Goal: Navigation & Orientation: Understand site structure

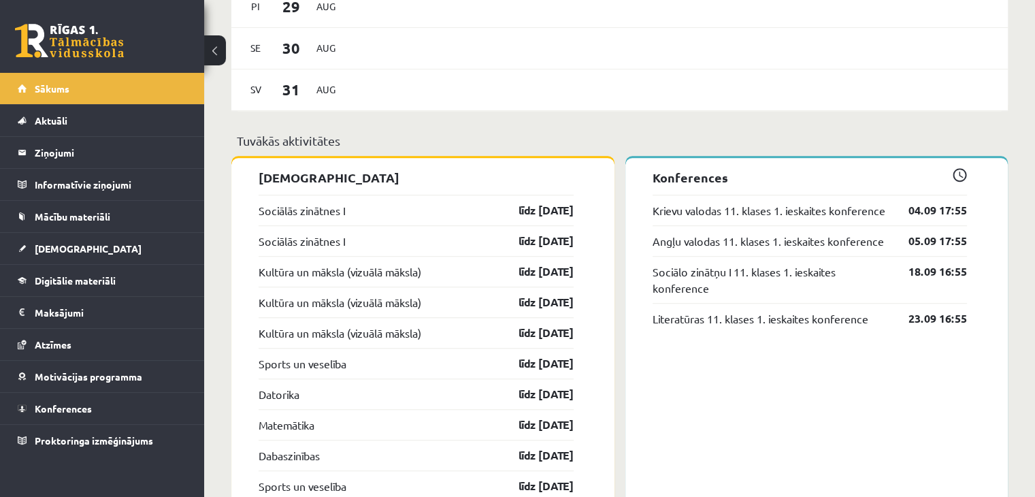
scroll to position [974, 0]
click at [498, 205] on link "līdz 30.09.25" at bounding box center [534, 209] width 79 height 16
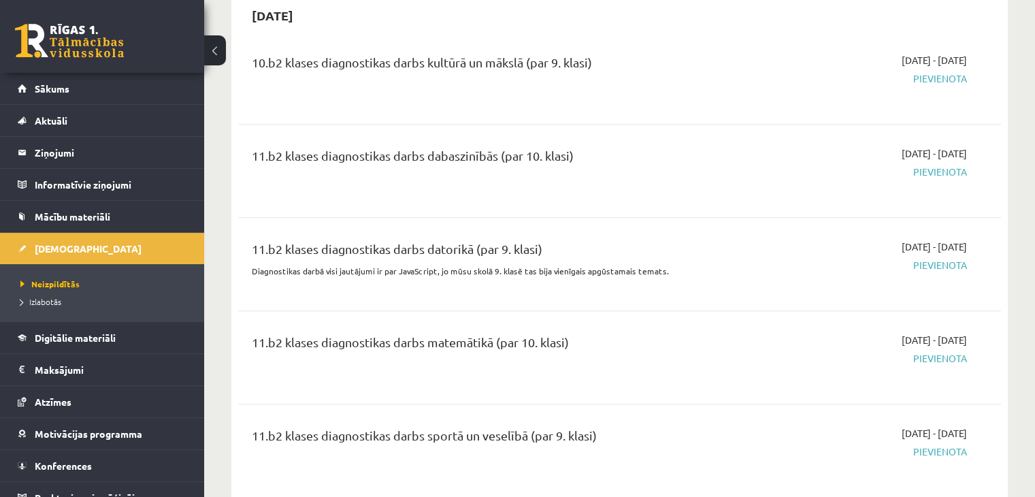
scroll to position [971, 0]
click at [76, 214] on span "Mācību materiāli" at bounding box center [73, 216] width 76 height 12
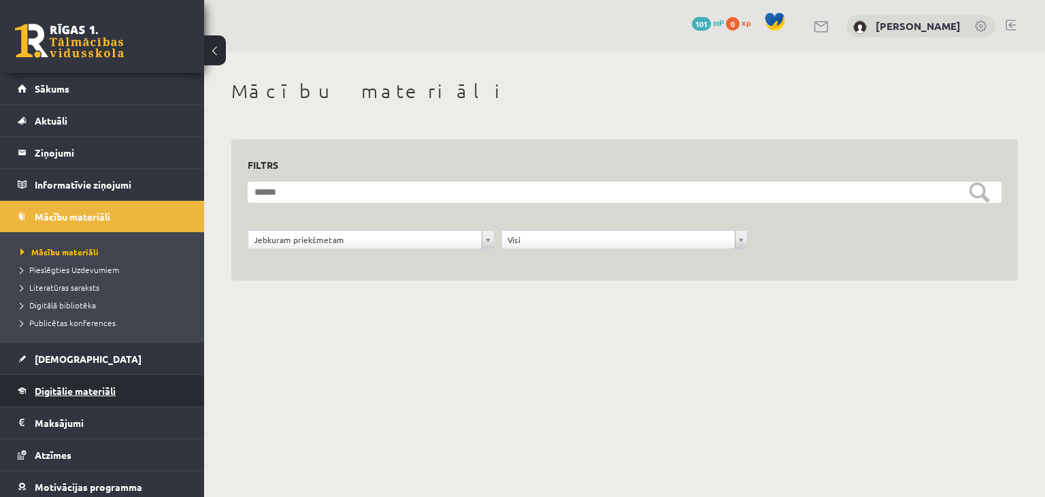
click at [76, 393] on span "Digitālie materiāli" at bounding box center [75, 390] width 81 height 12
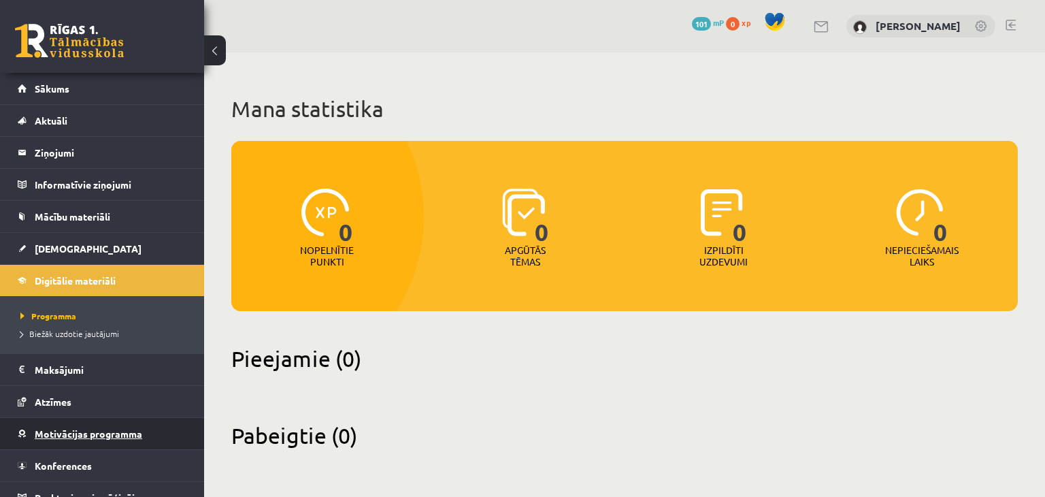
click at [67, 434] on span "Motivācijas programma" at bounding box center [88, 433] width 107 height 12
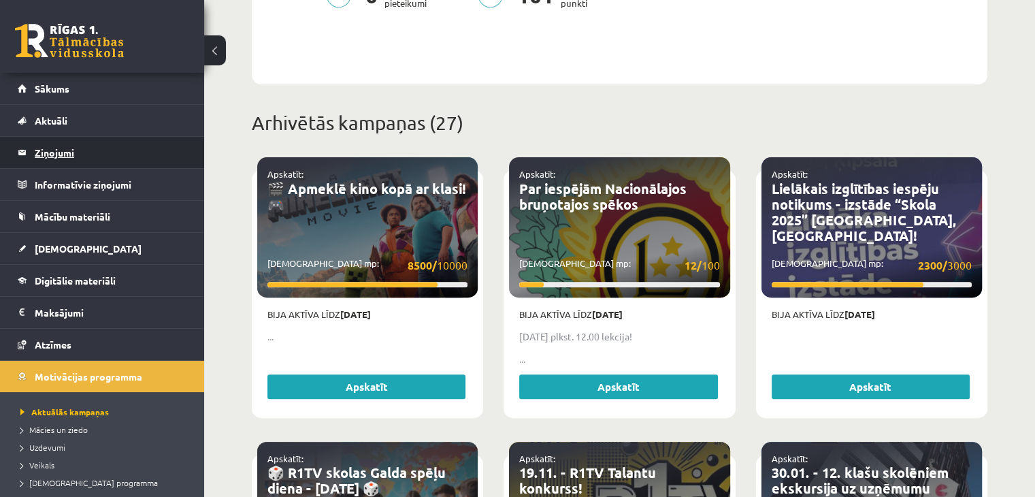
scroll to position [454, 0]
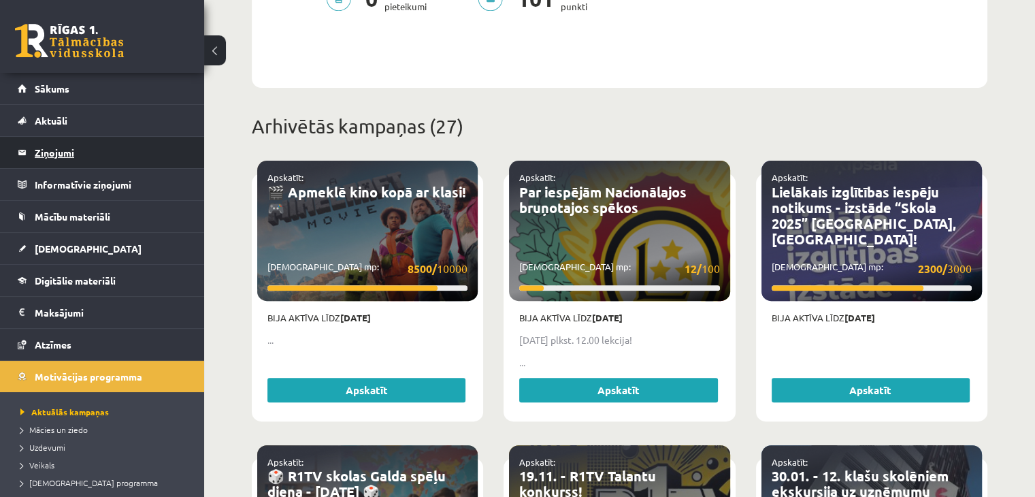
click at [59, 150] on legend "Ziņojumi 0" at bounding box center [111, 152] width 152 height 31
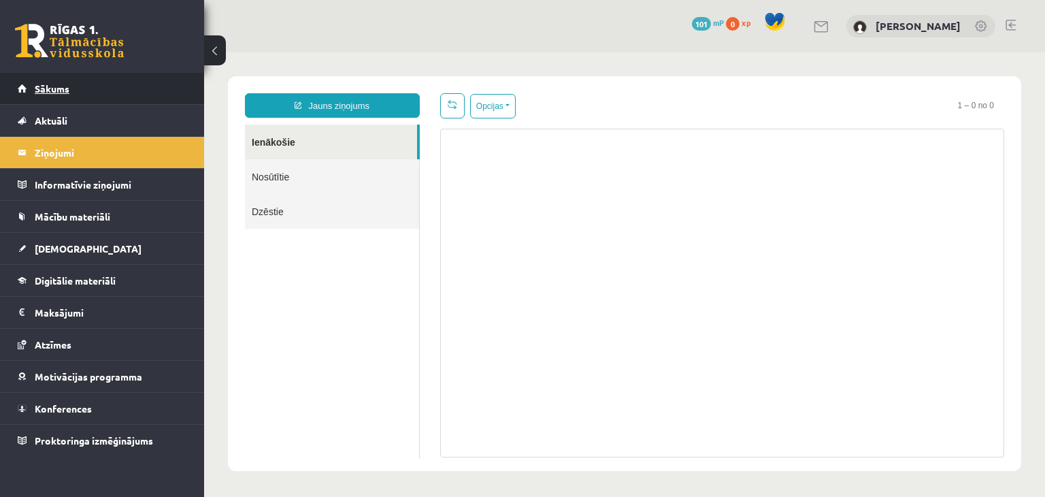
click at [93, 79] on link "Sākums" at bounding box center [102, 88] width 169 height 31
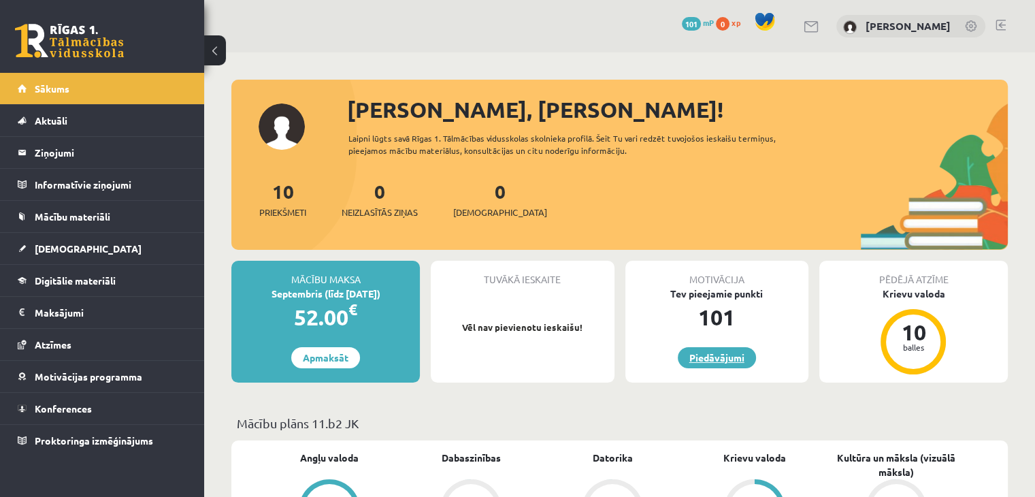
click at [705, 355] on link "Piedāvājumi" at bounding box center [717, 357] width 78 height 21
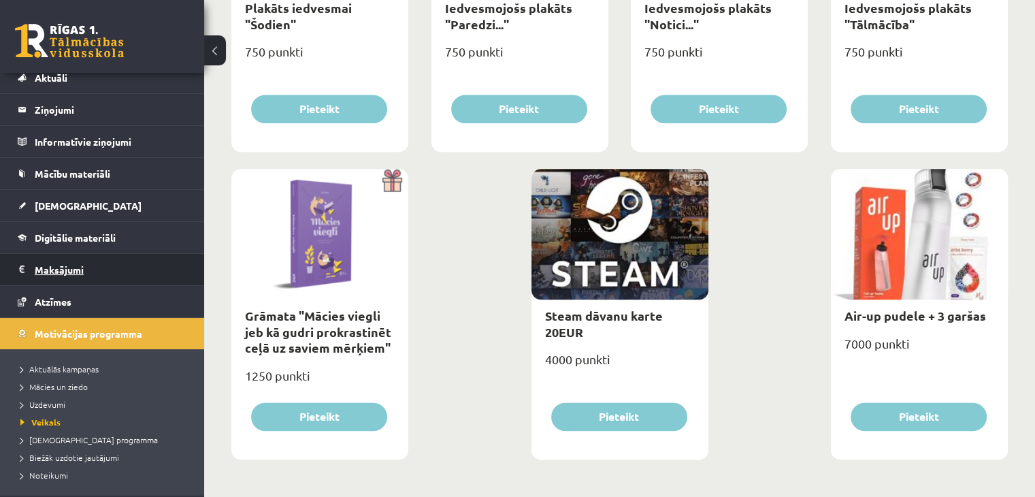
scroll to position [103, 0]
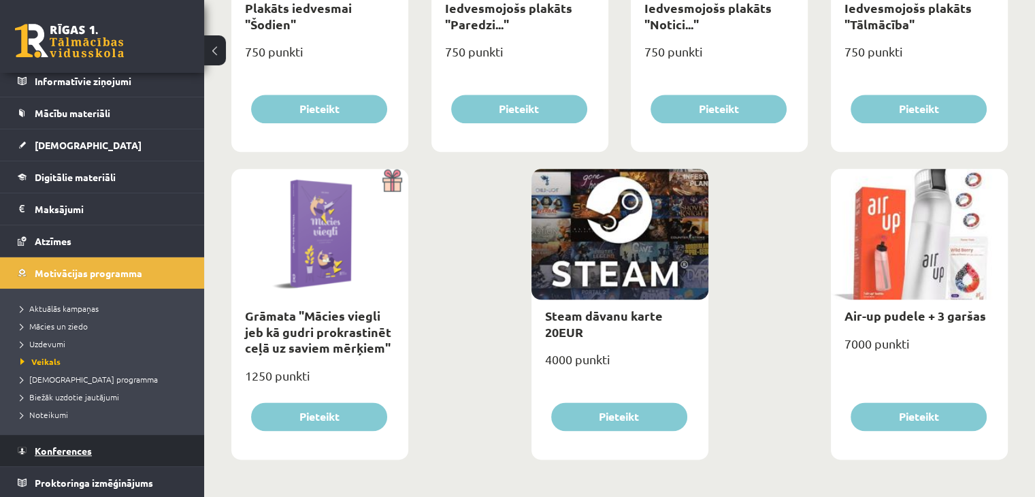
click at [71, 447] on span "Konferences" at bounding box center [63, 450] width 57 height 12
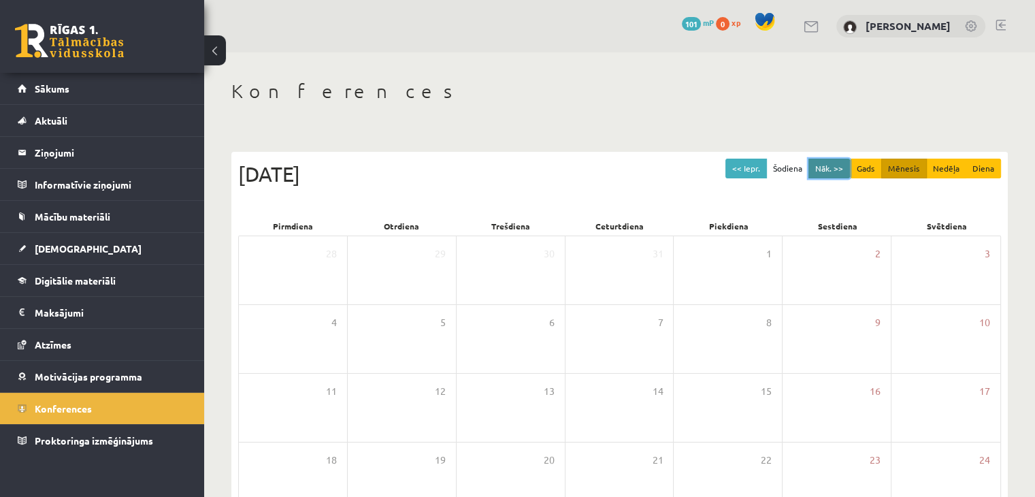
click at [833, 171] on button "Nāk. >>" at bounding box center [828, 169] width 41 height 20
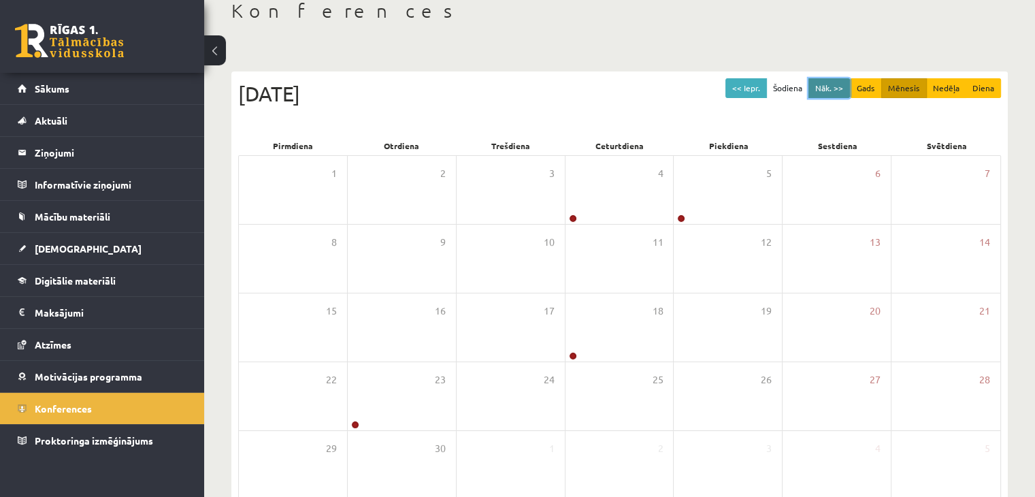
scroll to position [79, 0]
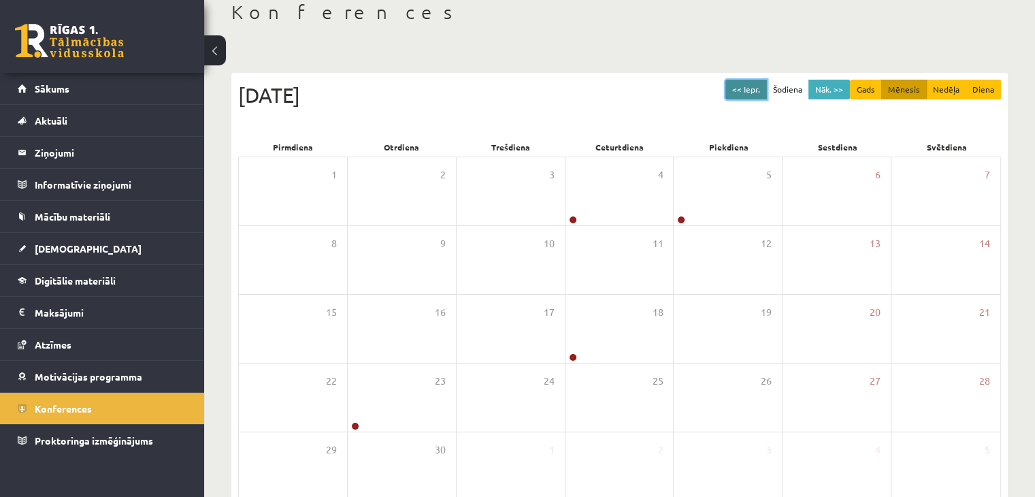
click at [757, 86] on button "<< Iepr." at bounding box center [745, 90] width 41 height 20
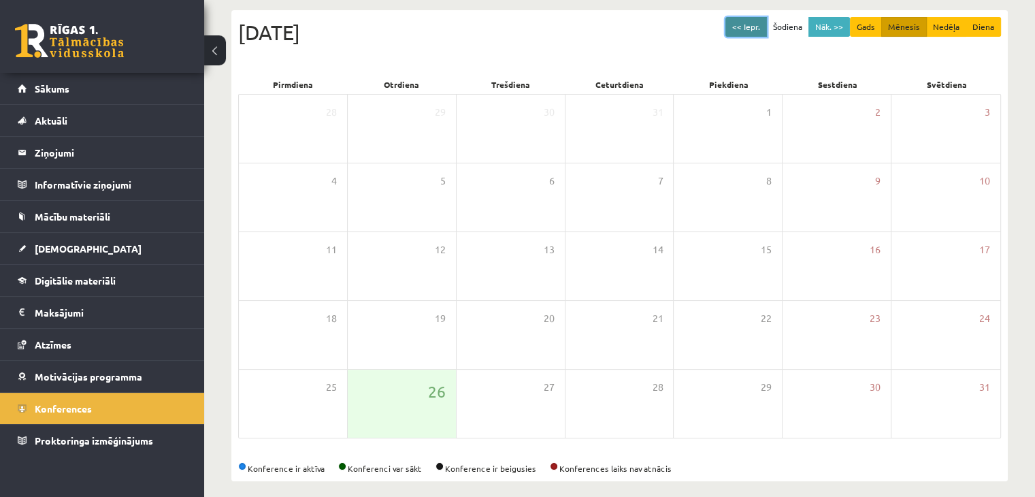
scroll to position [152, 0]
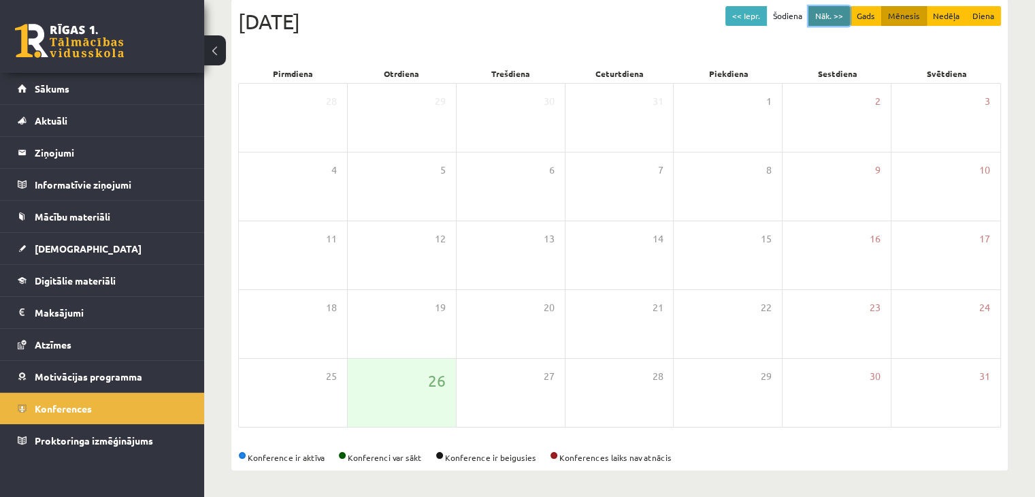
click at [817, 14] on button "Nāk. >>" at bounding box center [828, 16] width 41 height 20
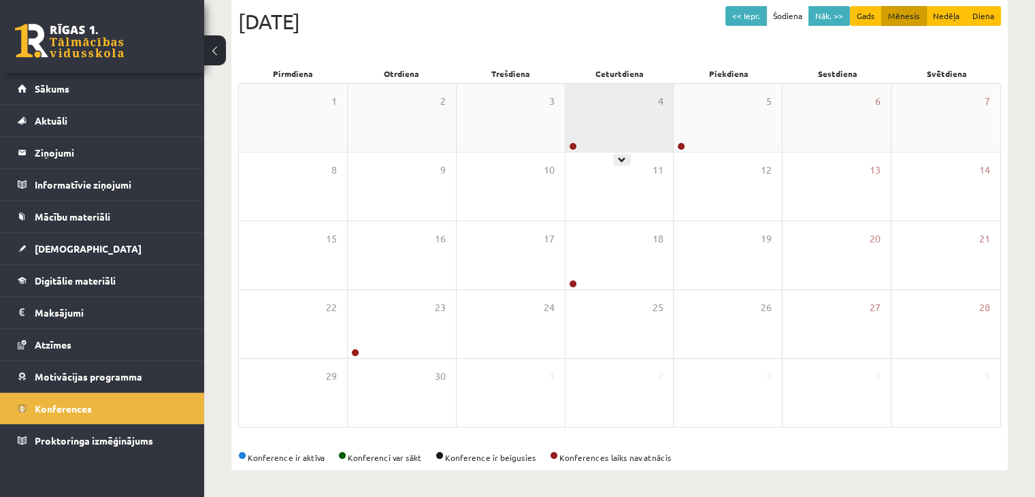
click at [593, 112] on div "4" at bounding box center [619, 118] width 108 height 68
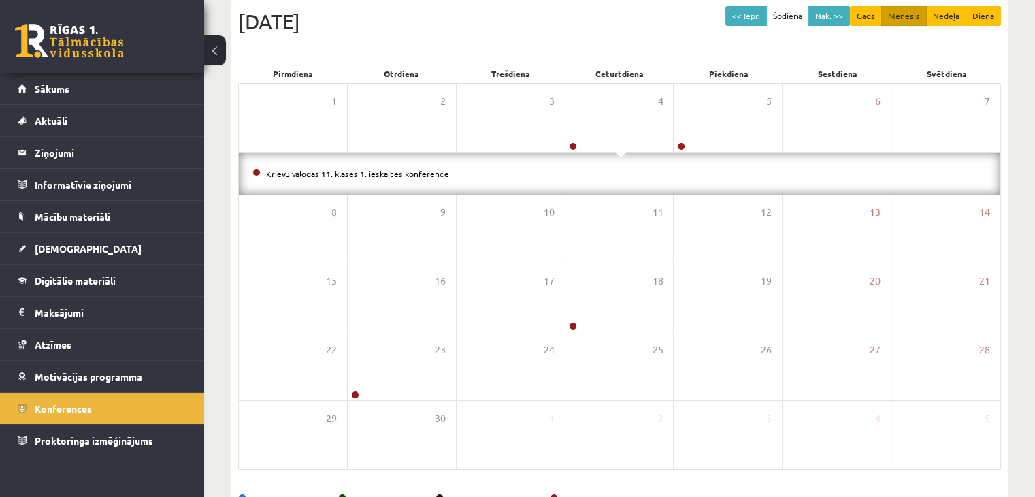
click at [405, 179] on li "Krievu valodas 11. klases 1. ieskaites konference" at bounding box center [619, 173] width 734 height 15
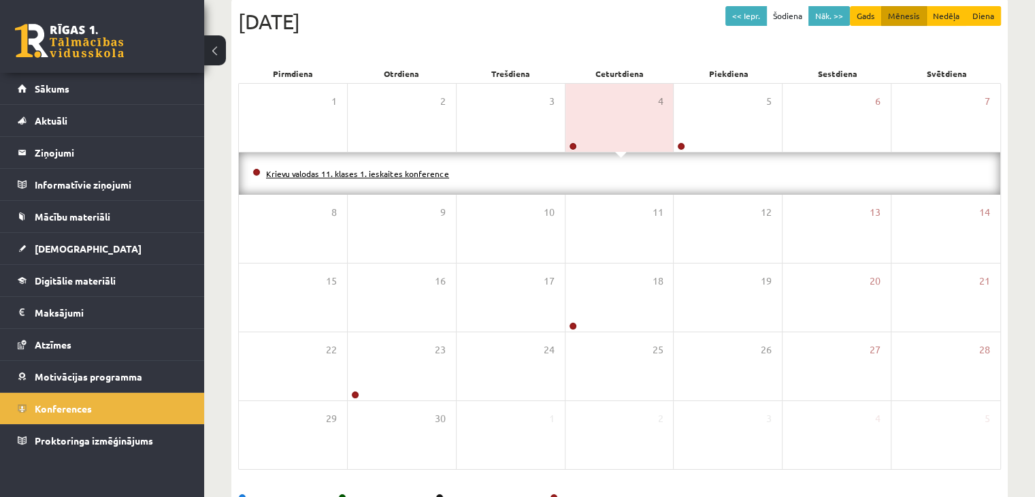
click at [388, 170] on link "Krievu valodas 11. klases 1. ieskaites konference" at bounding box center [357, 173] width 183 height 11
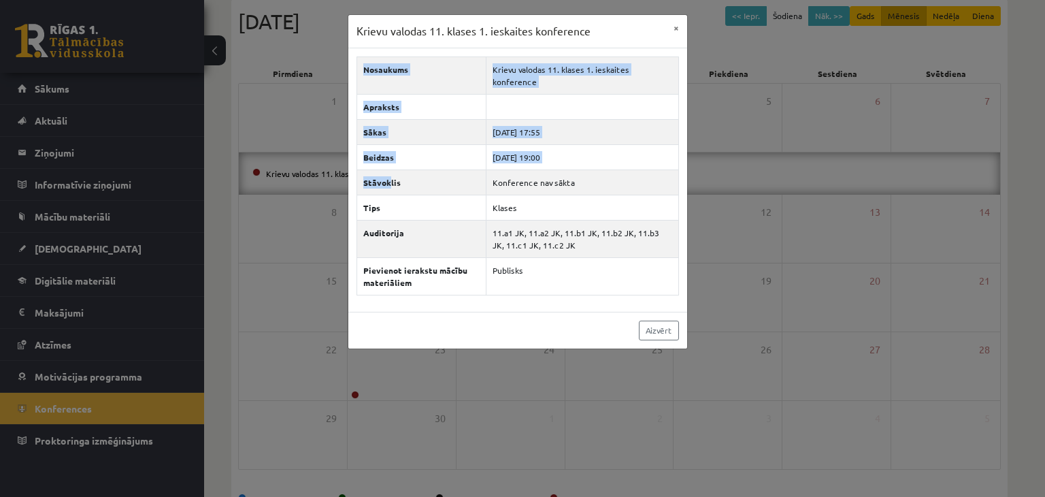
drag, startPoint x: 388, startPoint y: 170, endPoint x: 45, endPoint y: 225, distance: 348.0
click at [45, 225] on div "Krievu valodas 11. klases 1. ieskaites konference × Nosaukums Krievu valodas 11…" at bounding box center [522, 248] width 1045 height 497
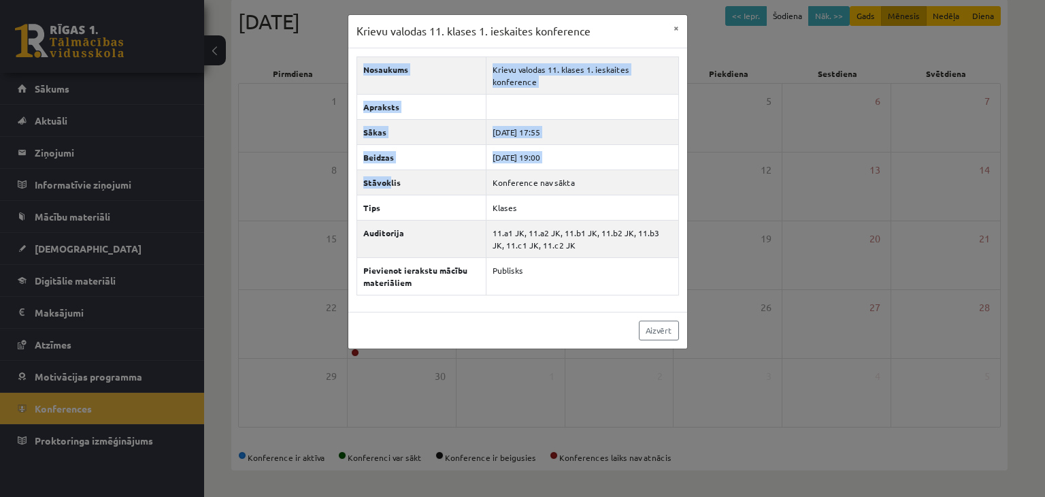
click at [45, 225] on div "Krievu valodas 11. klases 1. ieskaites konference × Nosaukums Krievu valodas 11…" at bounding box center [522, 248] width 1045 height 497
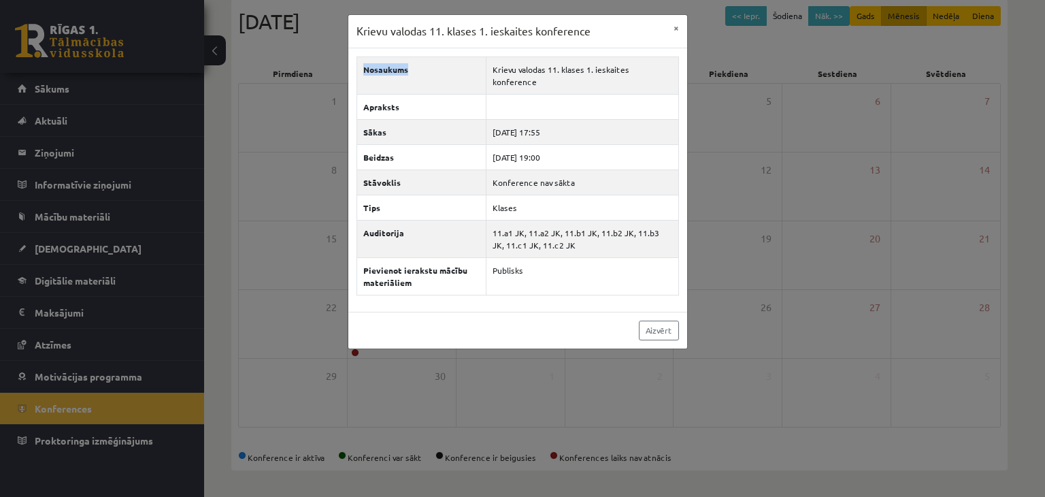
click at [45, 225] on body "0 Dāvanas 101 mP 0 xp Svjatoslavs Vasilijs Kudrjavcevs Sākums Aktuāli Kā mācīti…" at bounding box center [522, 96] width 1045 height 497
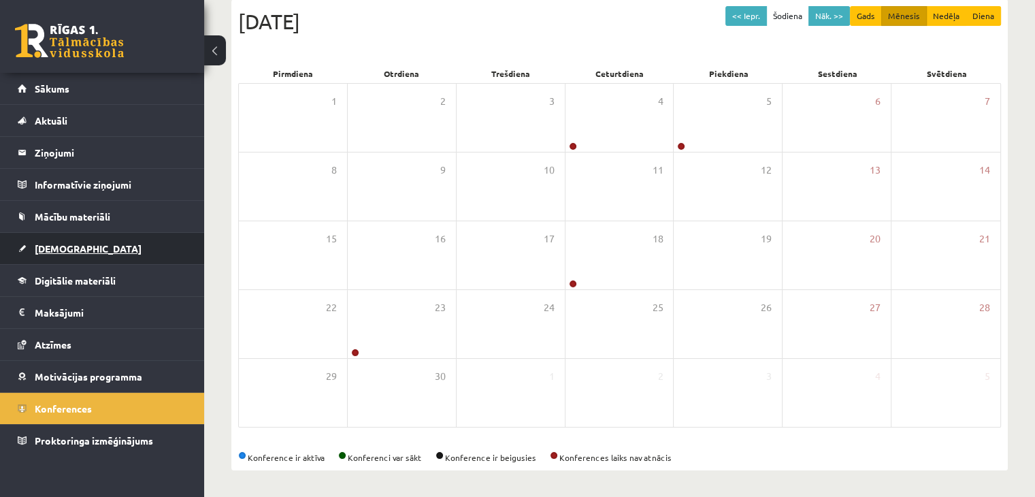
click at [43, 239] on link "[DEMOGRAPHIC_DATA]" at bounding box center [102, 248] width 169 height 31
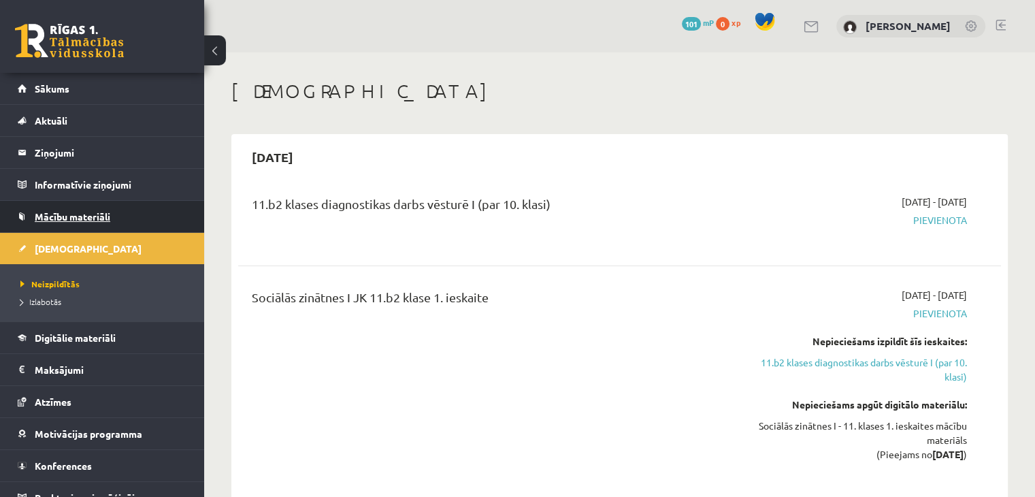
click at [67, 212] on span "Mācību materiāli" at bounding box center [73, 216] width 76 height 12
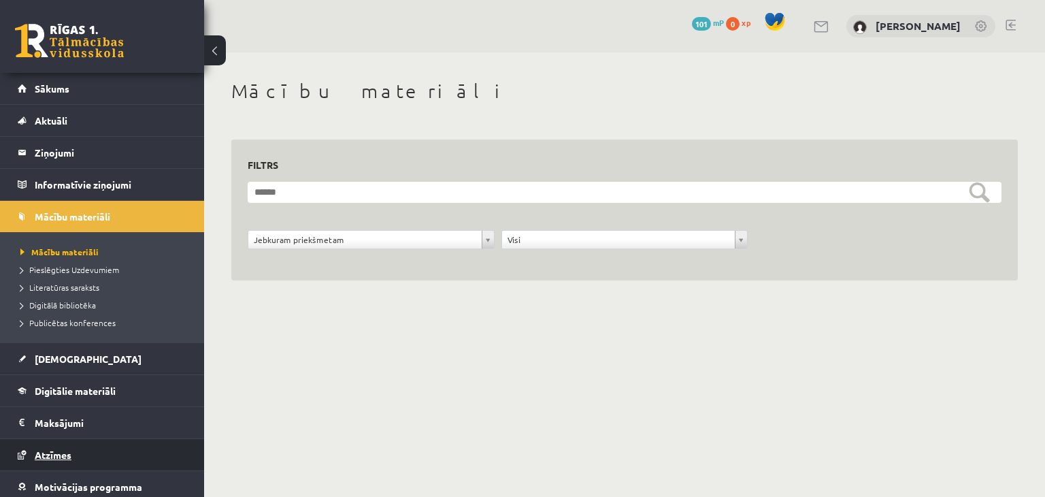
click at [59, 457] on span "Atzīmes" at bounding box center [53, 454] width 37 height 12
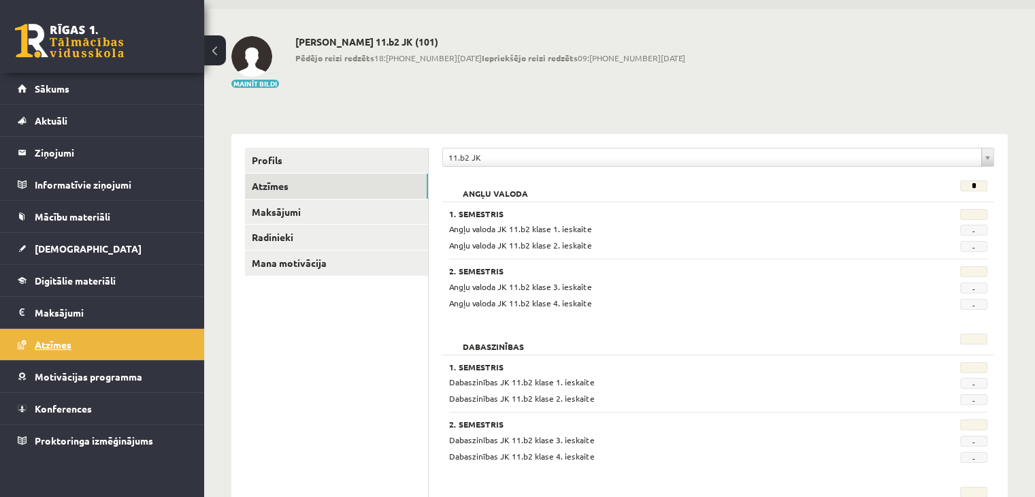
scroll to position [44, 0]
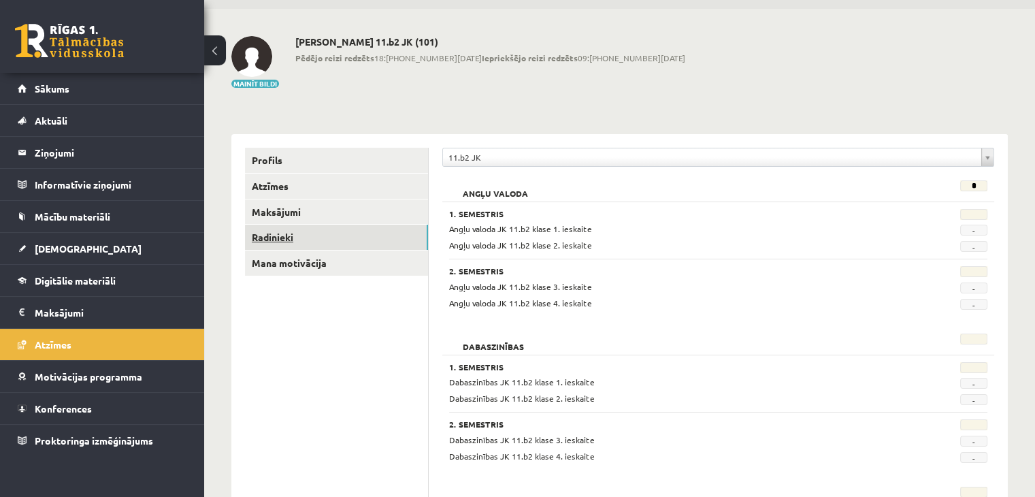
click at [318, 237] on link "Radinieki" at bounding box center [336, 237] width 183 height 25
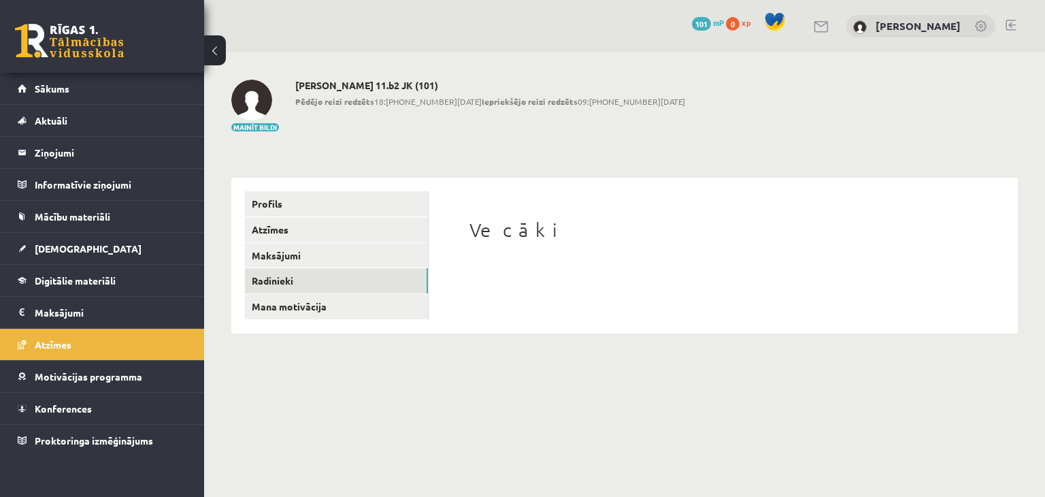
click at [533, 223] on h1 "Vecāki" at bounding box center [723, 229] width 508 height 23
click at [93, 88] on link "Sākums" at bounding box center [102, 88] width 169 height 31
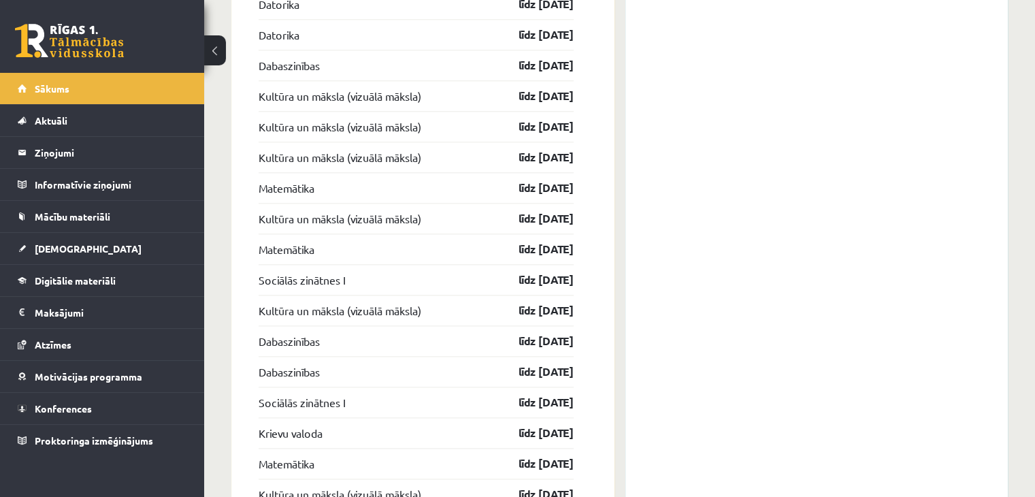
scroll to position [1640, 0]
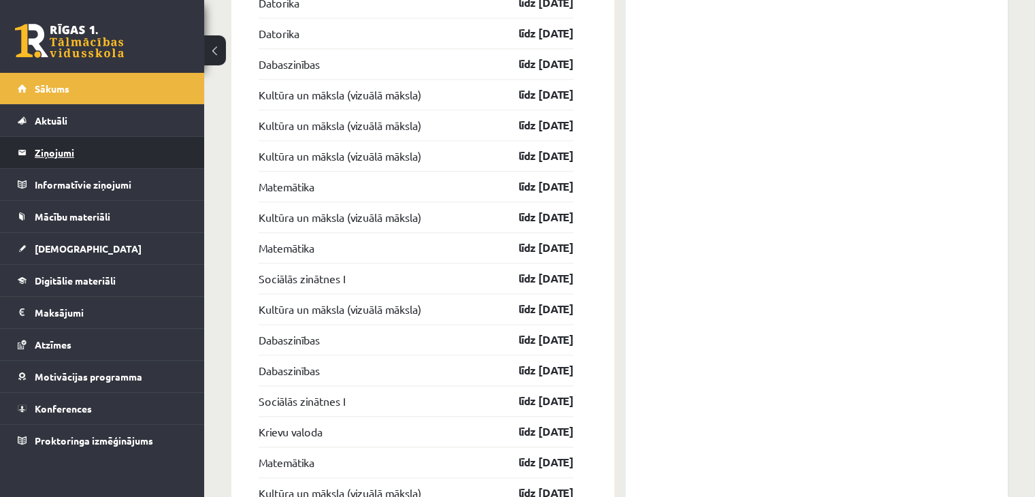
click at [54, 150] on legend "Ziņojumi 0" at bounding box center [111, 152] width 152 height 31
